Goal: Task Accomplishment & Management: Manage account settings

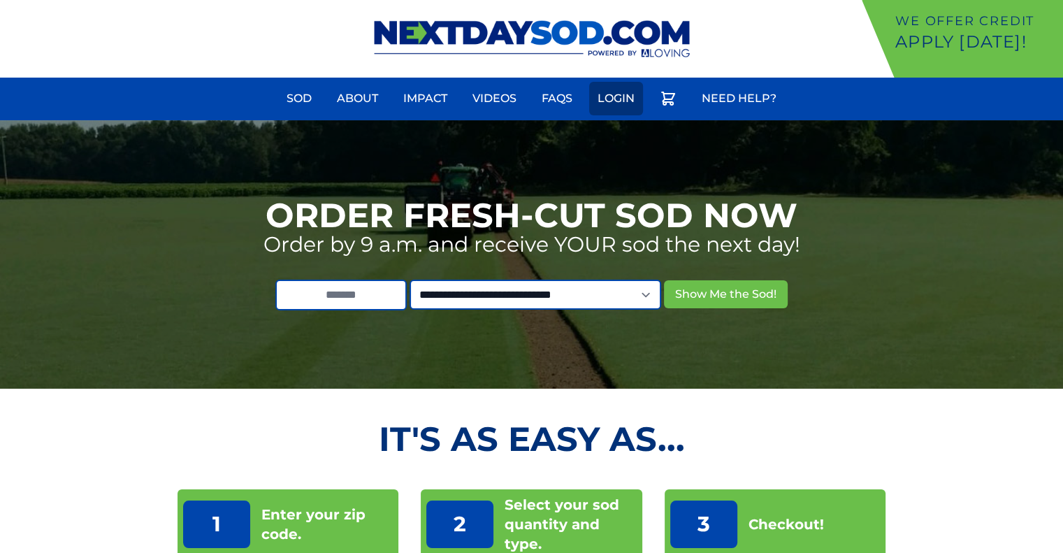
click at [600, 93] on link "Login" at bounding box center [616, 99] width 54 height 34
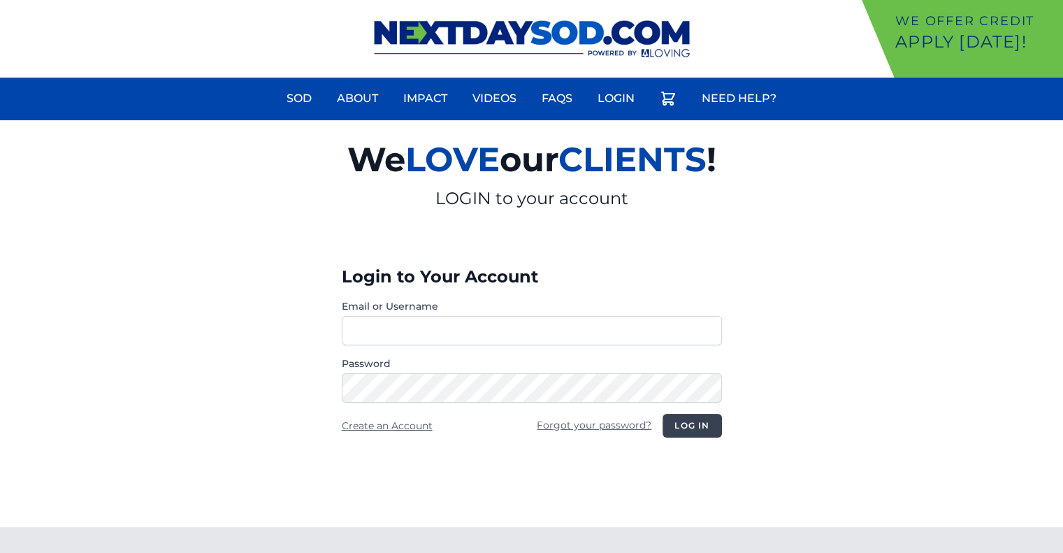
type input "**********"
click at [709, 419] on button "Log in" at bounding box center [692, 426] width 59 height 24
